Goal: Complete application form

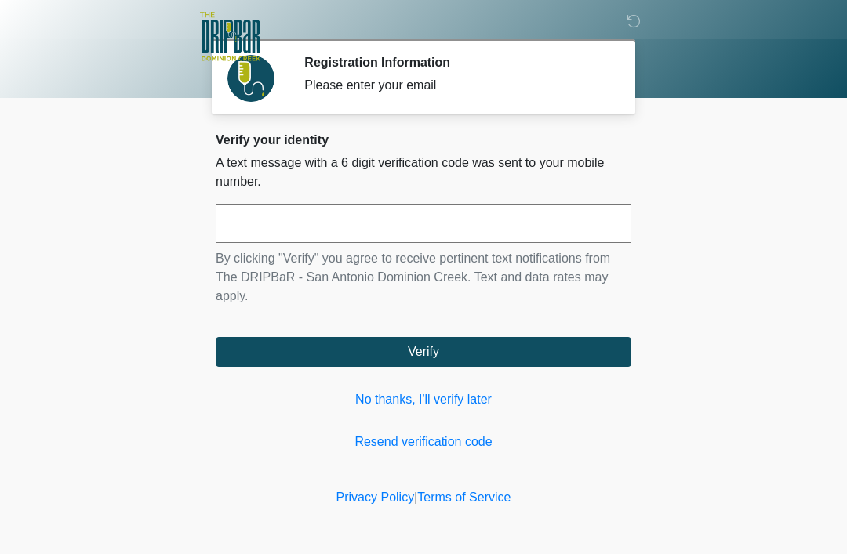
click at [360, 224] on input "text" at bounding box center [424, 223] width 416 height 39
type input "******"
click at [413, 357] on button "Verify" at bounding box center [424, 352] width 416 height 30
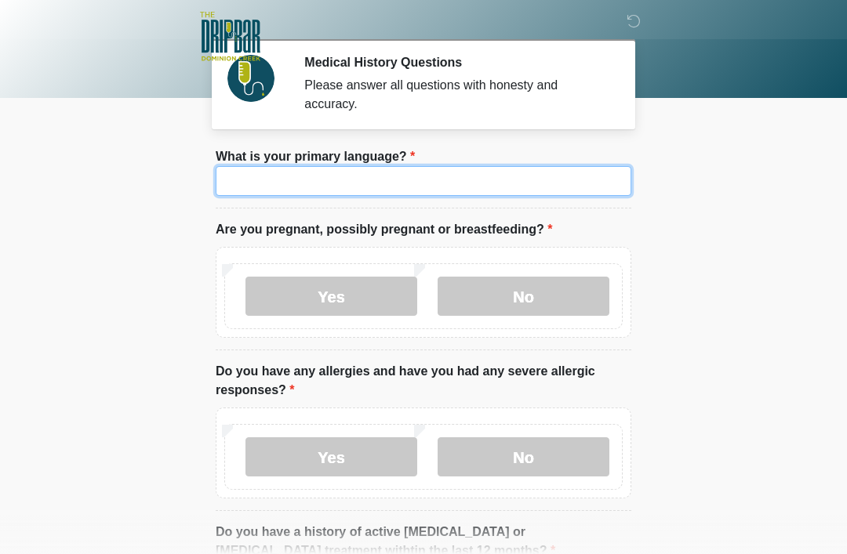
click at [383, 180] on input "What is your primary language?" at bounding box center [424, 181] width 416 height 30
type input "*******"
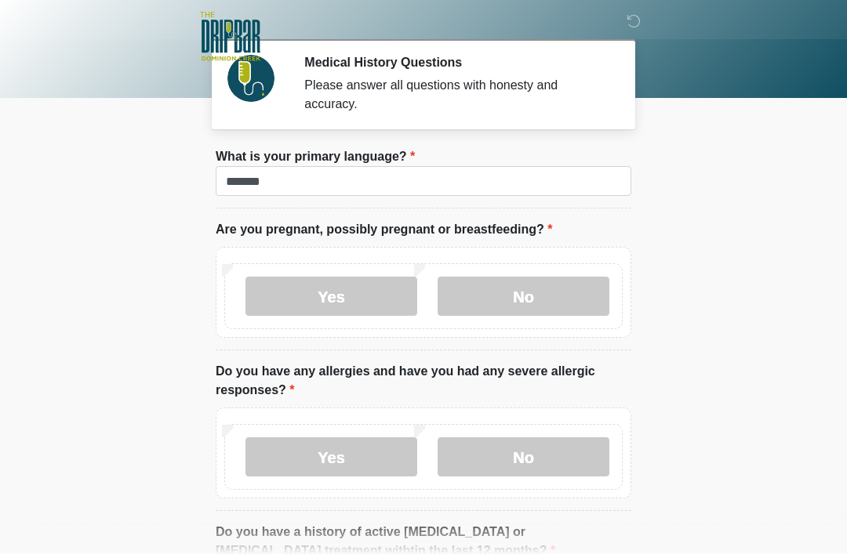
click at [541, 288] on label "No" at bounding box center [524, 296] width 172 height 39
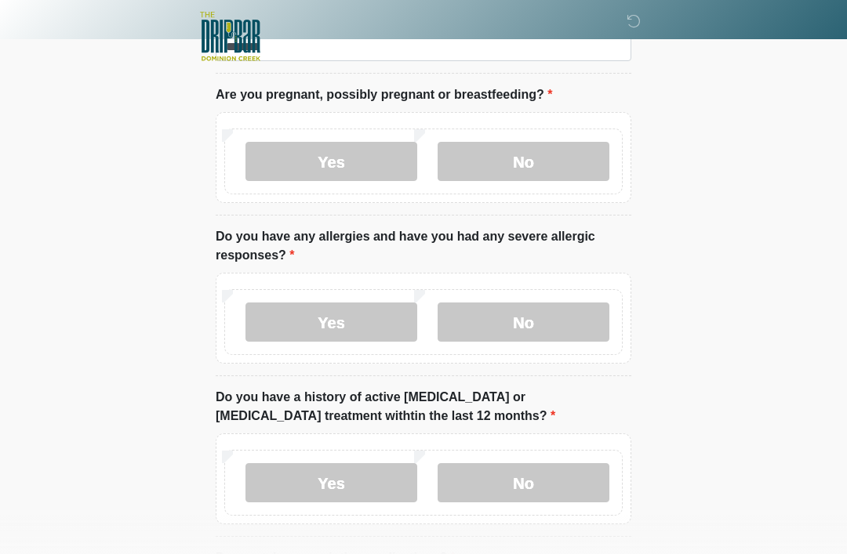
scroll to position [134, 0]
click at [539, 320] on label "No" at bounding box center [524, 323] width 172 height 39
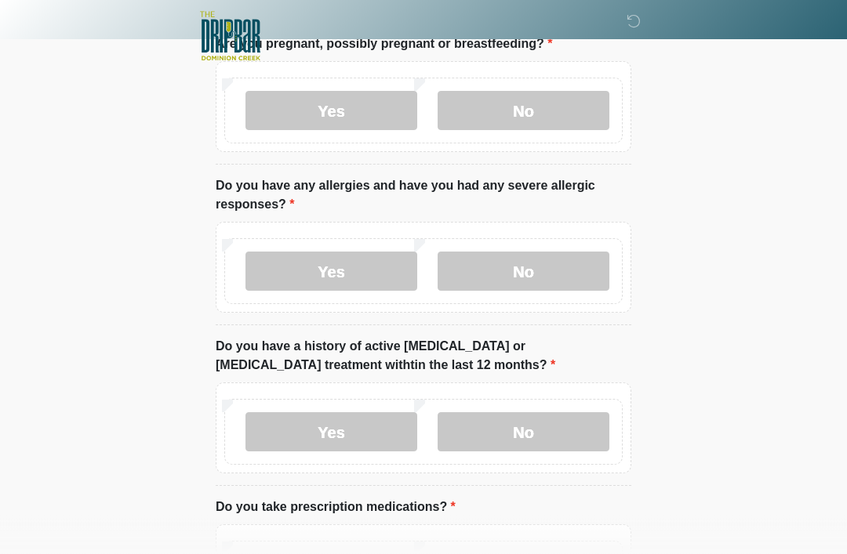
click at [549, 433] on label "No" at bounding box center [524, 432] width 172 height 39
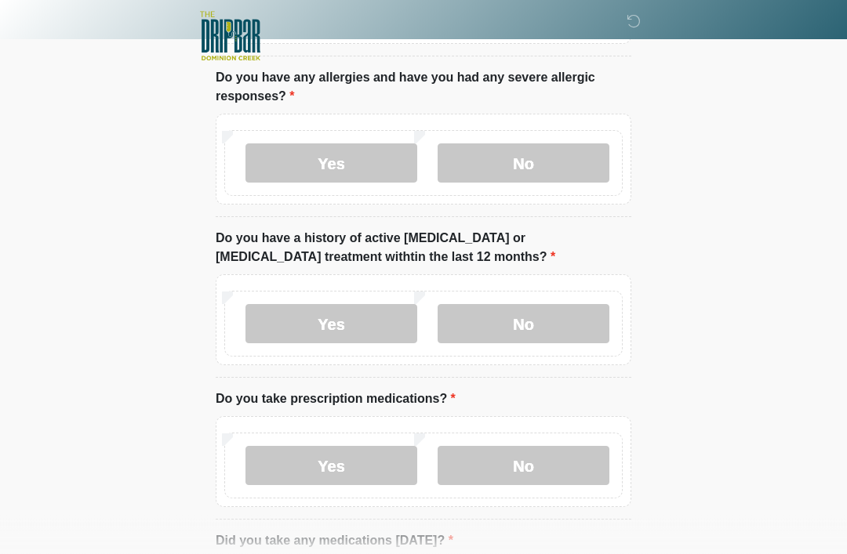
click at [327, 470] on label "Yes" at bounding box center [331, 466] width 172 height 39
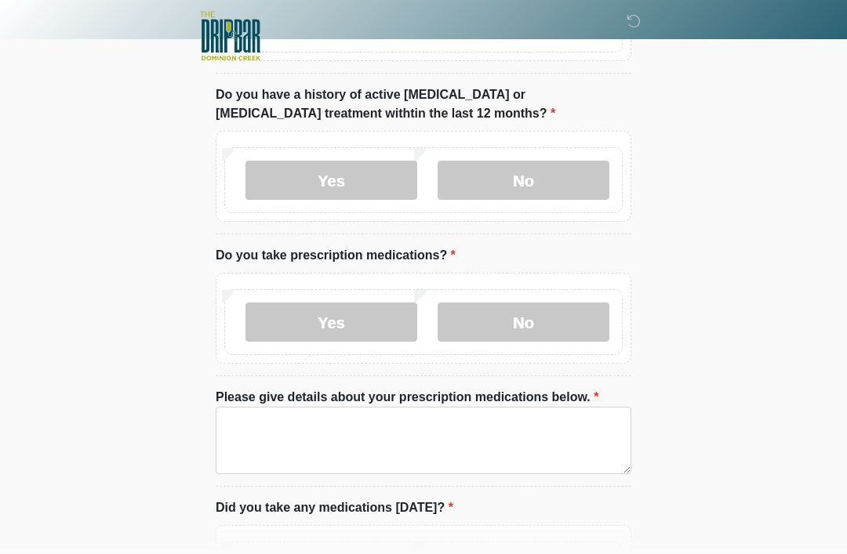
scroll to position [453, 0]
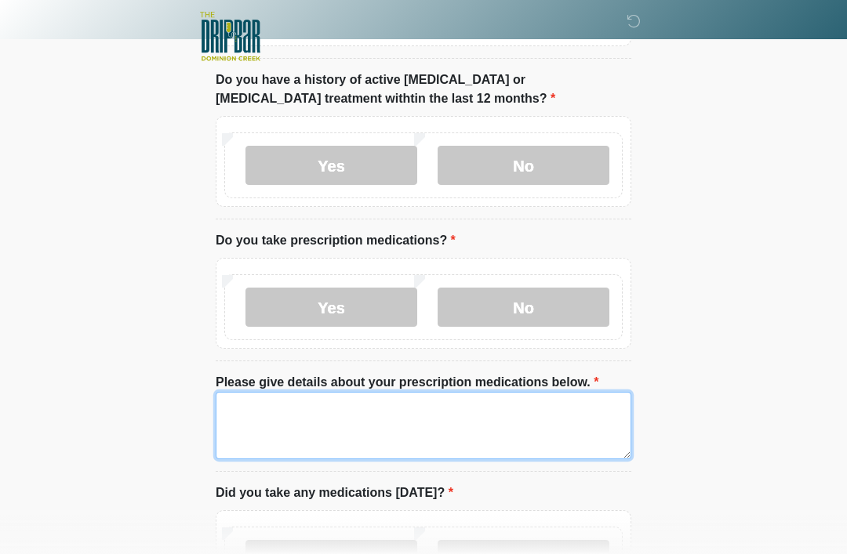
click at [397, 432] on textarea "Please give details about your prescription medications below." at bounding box center [424, 425] width 416 height 67
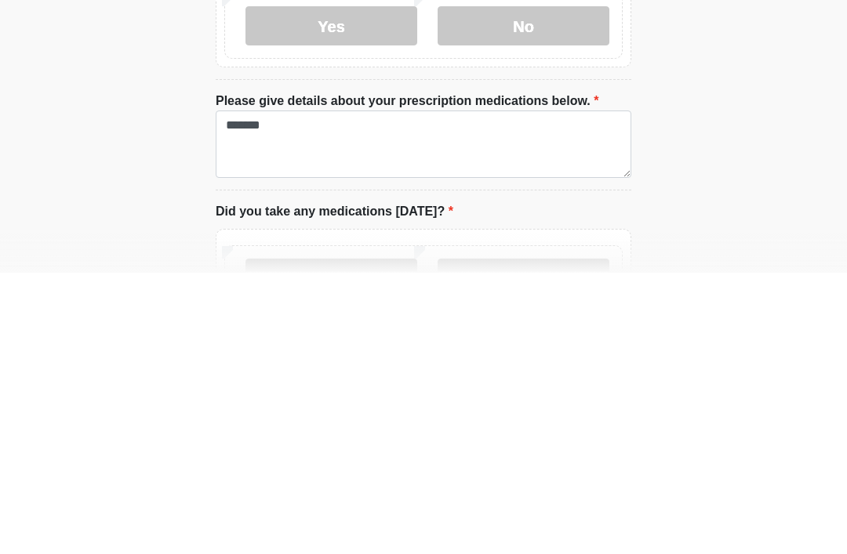
scroll to position [734, 0]
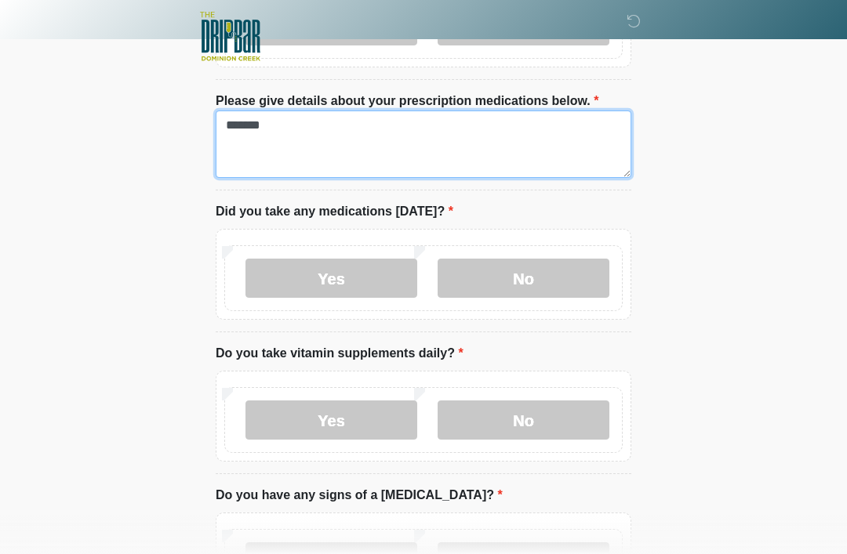
type textarea "*******"
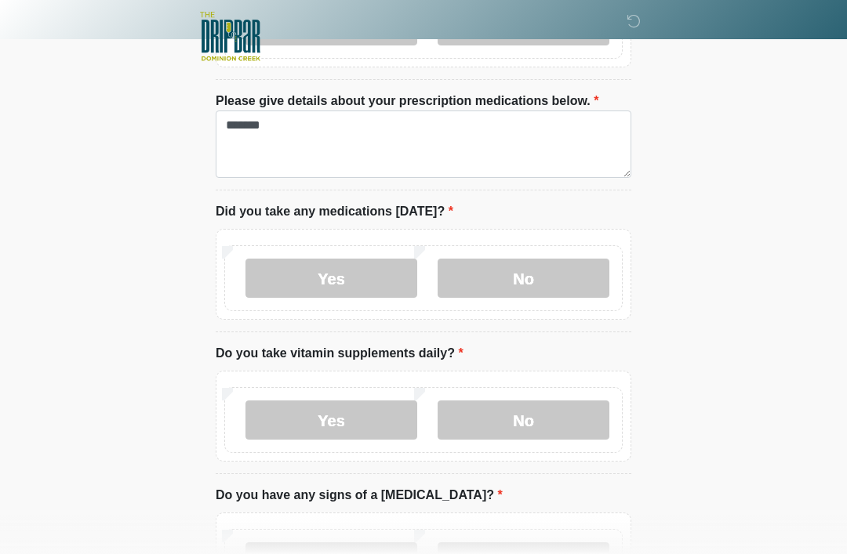
click at [347, 275] on label "Yes" at bounding box center [331, 278] width 172 height 39
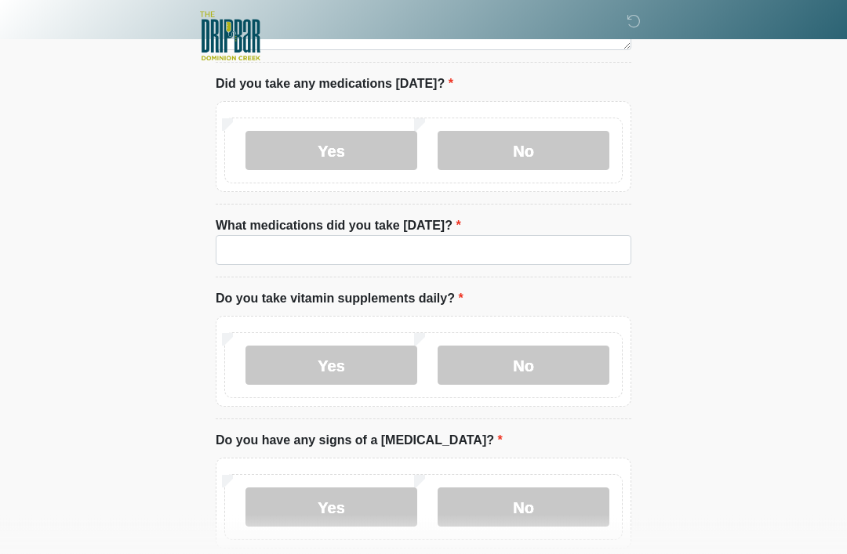
scroll to position [860, 0]
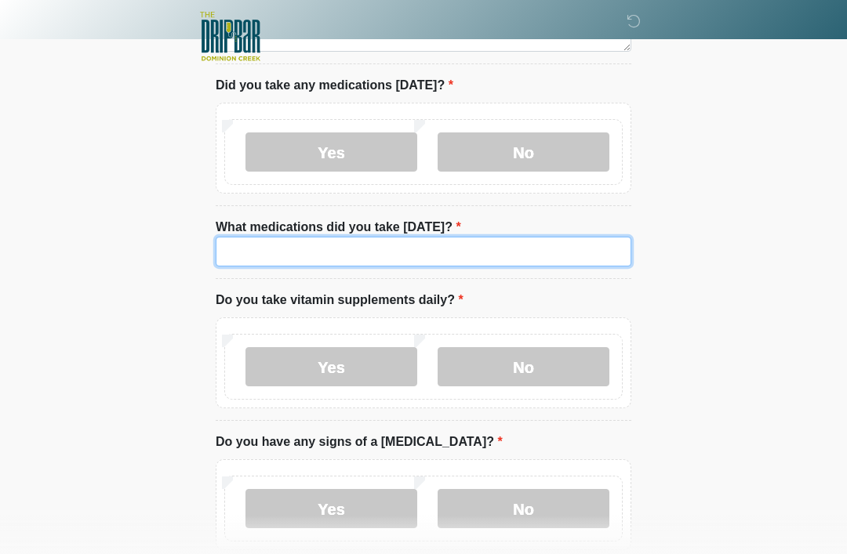
click at [502, 258] on input "What medications did you take today?" at bounding box center [424, 252] width 416 height 30
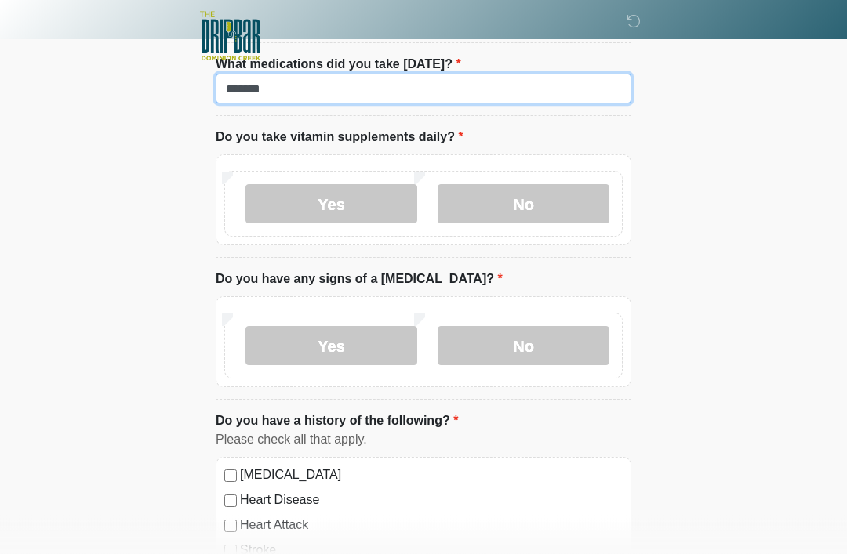
scroll to position [1024, 0]
type input "*******"
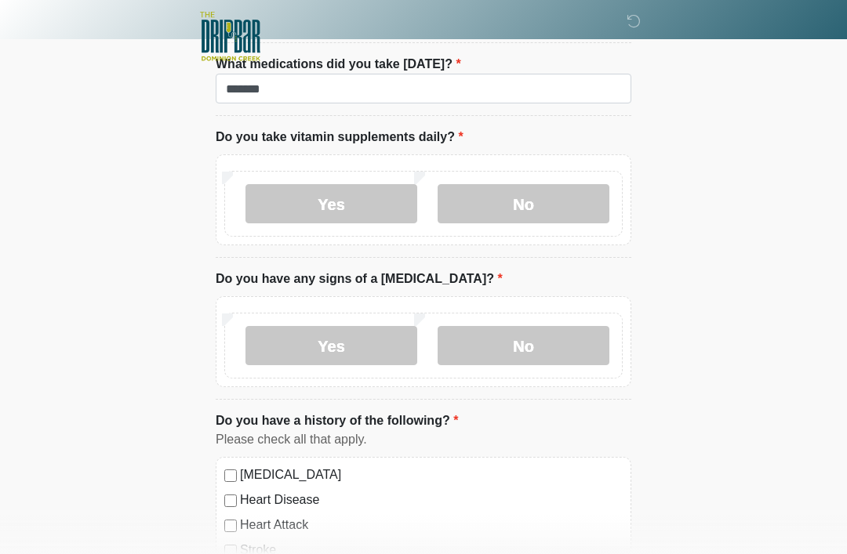
click at [336, 191] on label "Yes" at bounding box center [331, 203] width 172 height 39
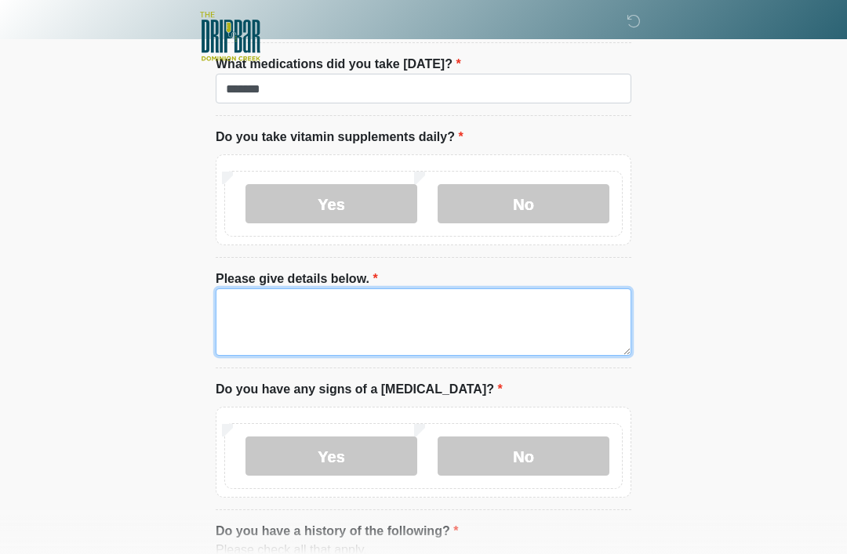
click at [331, 318] on textarea "Please give details below." at bounding box center [424, 322] width 416 height 67
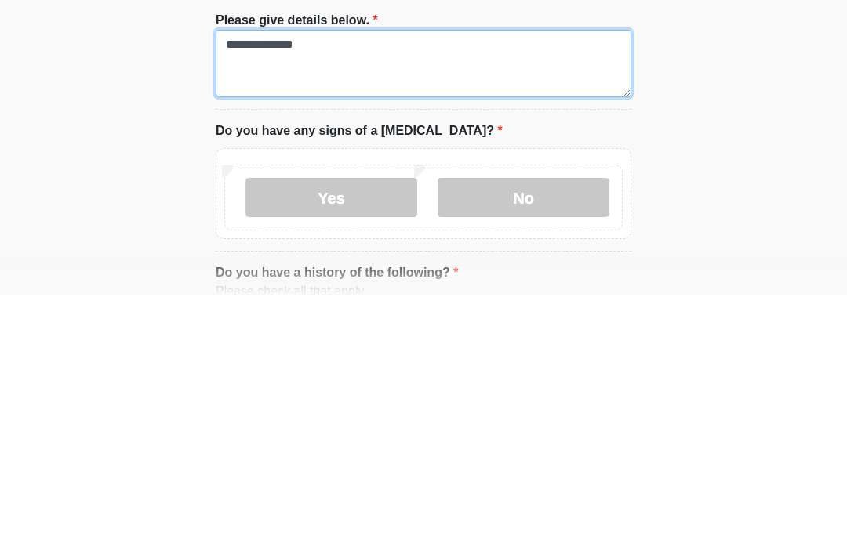
type textarea "**********"
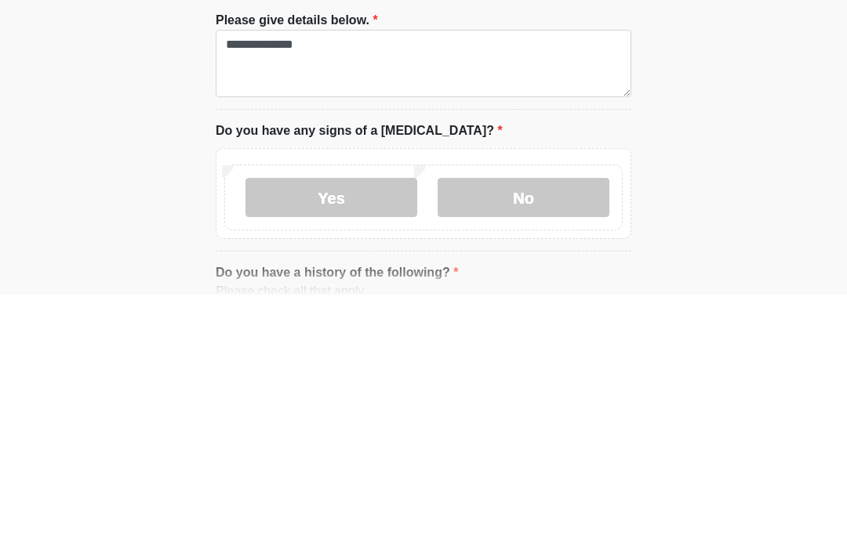
click at [557, 438] on label "No" at bounding box center [524, 457] width 172 height 39
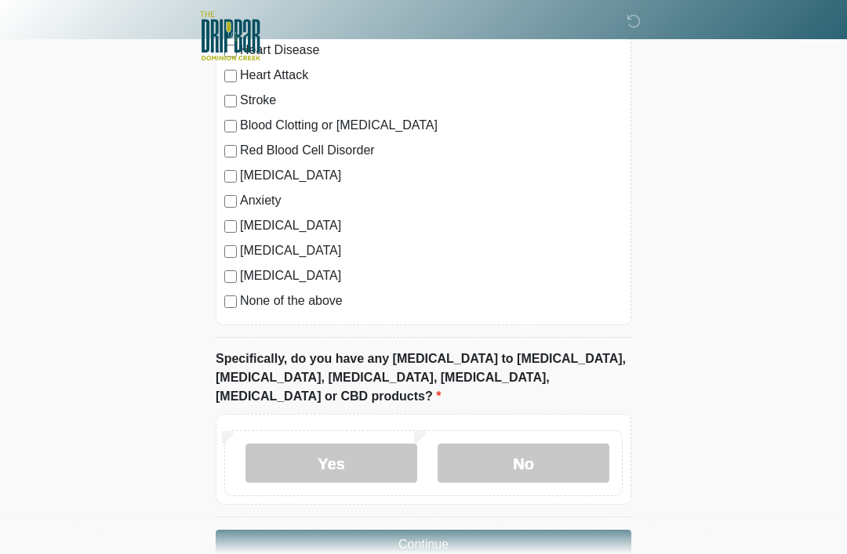
scroll to position [1601, 0]
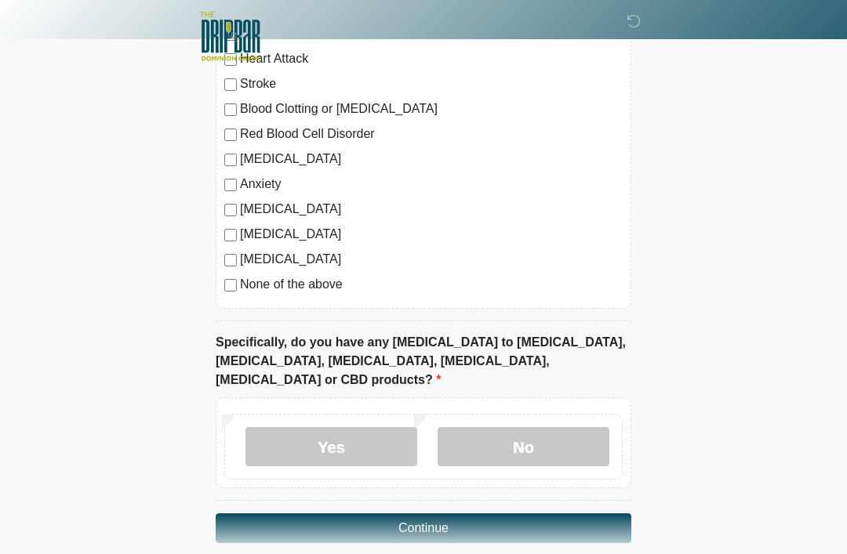
click at [536, 427] on label "No" at bounding box center [524, 446] width 172 height 39
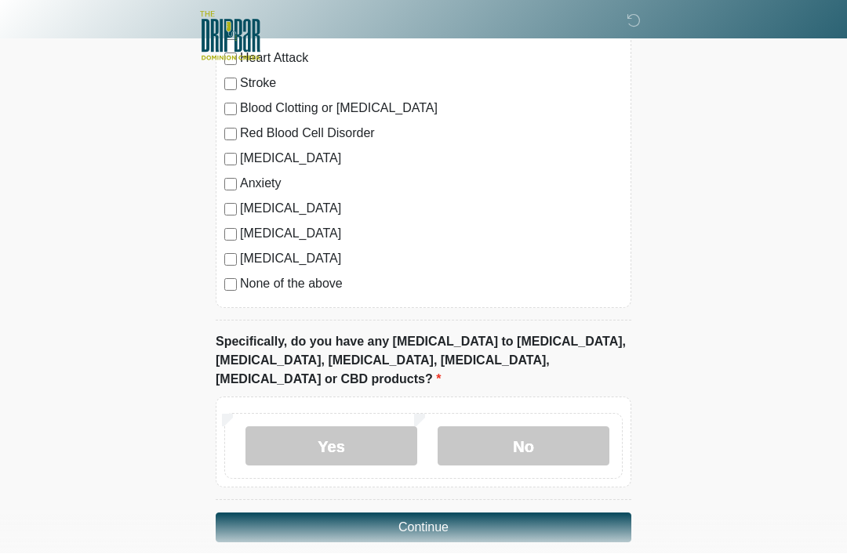
click at [428, 514] on button "Continue" at bounding box center [424, 529] width 416 height 30
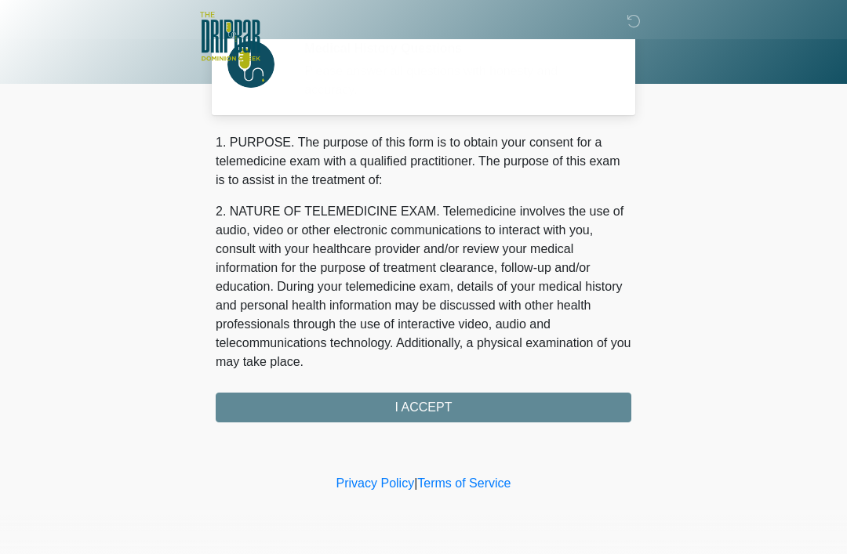
scroll to position [0, 0]
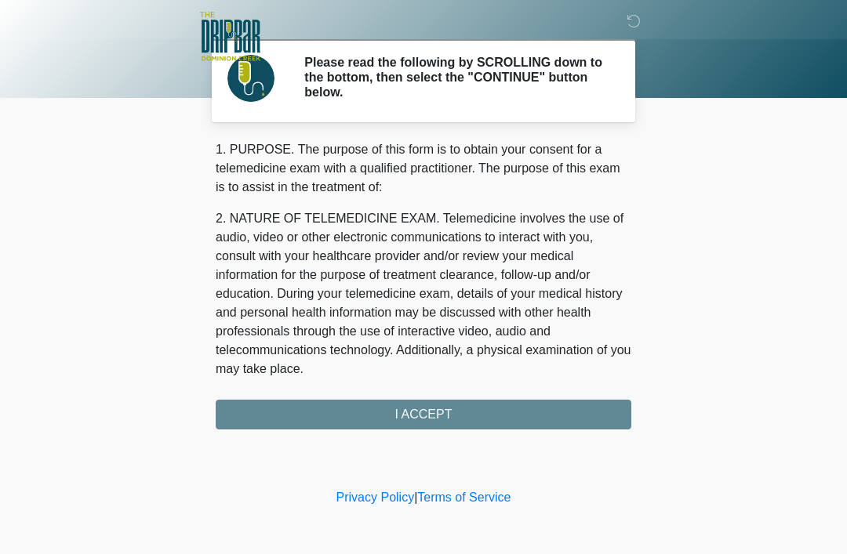
click at [416, 423] on div "1. PURPOSE. The purpose of this form is to obtain your consent for a telemedici…" at bounding box center [424, 284] width 416 height 289
click at [413, 412] on div "1. PURPOSE. The purpose of this form is to obtain your consent for a telemedici…" at bounding box center [424, 284] width 416 height 289
click at [417, 410] on div "1. PURPOSE. The purpose of this form is to obtain your consent for a telemedici…" at bounding box center [424, 284] width 416 height 289
click at [417, 426] on div "1. PURPOSE. The purpose of this form is to obtain your consent for a telemedici…" at bounding box center [424, 284] width 416 height 289
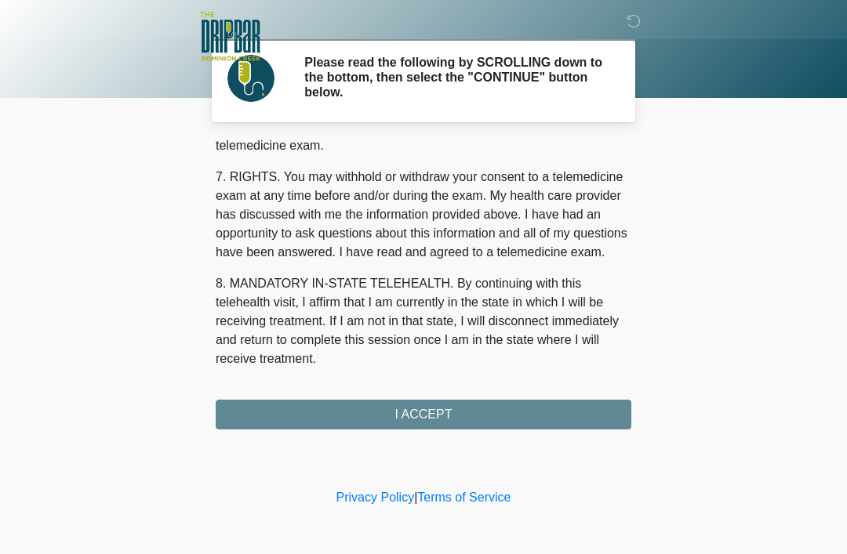
scroll to position [688, 0]
click at [416, 415] on button "I ACCEPT" at bounding box center [424, 415] width 416 height 30
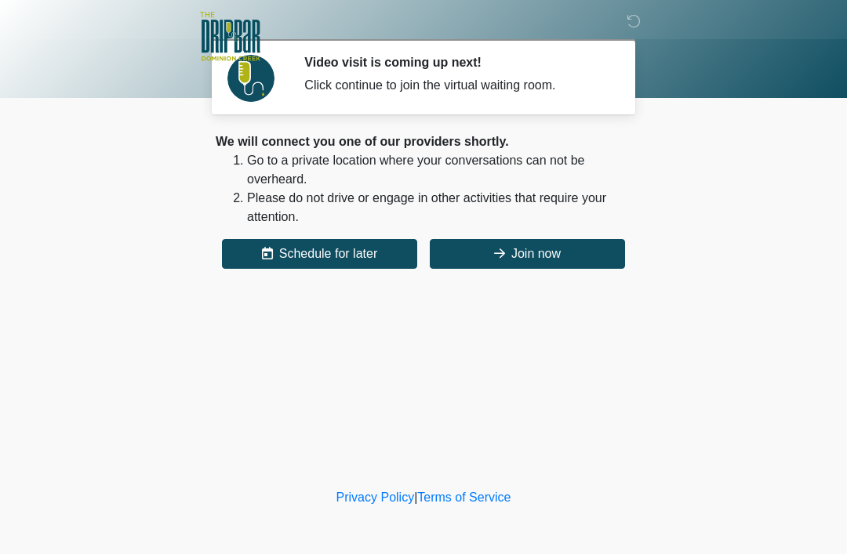
click at [529, 243] on button "Join now" at bounding box center [527, 254] width 195 height 30
